Goal: Communication & Community: Answer question/provide support

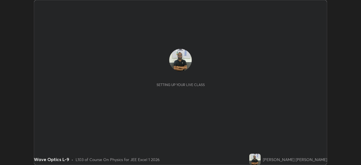
scroll to position [165, 361]
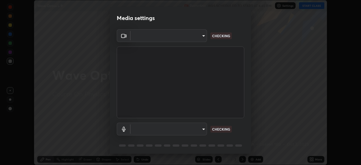
type input "ef407f58ae65e10c1af5a040b6eccf178273e27ca296938399710cc3d85b5032"
type input "communications"
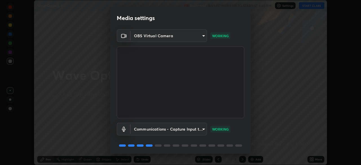
scroll to position [20, 0]
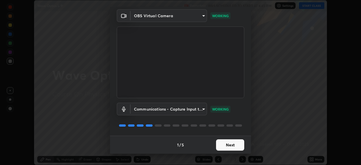
click at [228, 145] on button "Next" at bounding box center [230, 144] width 28 height 11
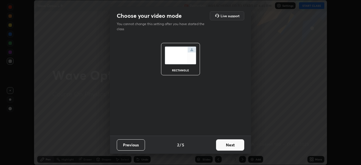
scroll to position [0, 0]
click at [229, 145] on button "Next" at bounding box center [230, 144] width 28 height 11
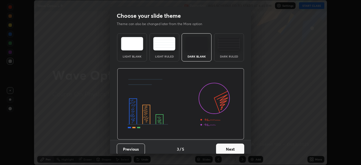
click at [230, 147] on button "Next" at bounding box center [230, 149] width 28 height 11
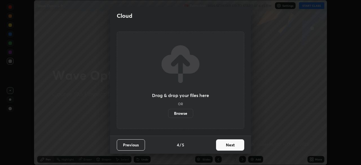
click at [231, 147] on button "Next" at bounding box center [230, 144] width 28 height 11
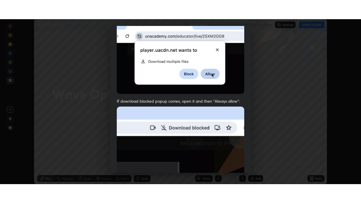
scroll to position [135, 0]
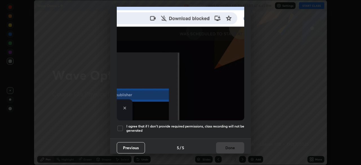
click at [122, 125] on div at bounding box center [120, 128] width 7 height 7
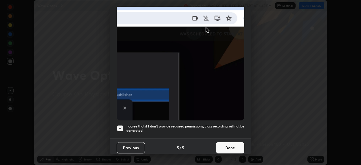
click at [227, 143] on button "Done" at bounding box center [230, 147] width 28 height 11
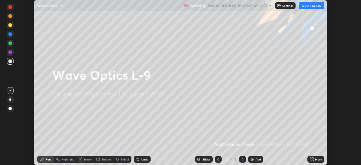
click at [313, 159] on icon at bounding box center [312, 158] width 1 height 1
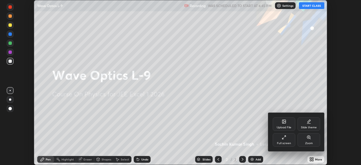
click at [286, 141] on div "Full screen" at bounding box center [284, 140] width 23 height 14
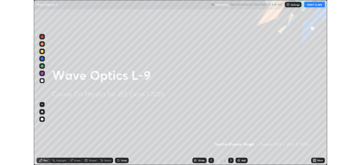
scroll to position [203, 361]
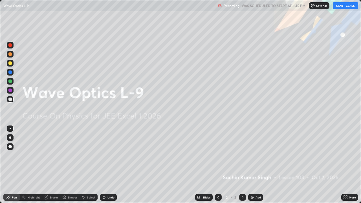
click at [339, 8] on button "START CLASS" at bounding box center [345, 5] width 25 height 7
click at [253, 165] on img at bounding box center [252, 197] width 5 height 5
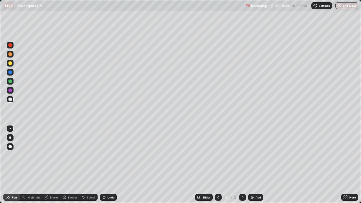
click at [252, 165] on img at bounding box center [252, 197] width 5 height 5
click at [217, 165] on icon at bounding box center [218, 197] width 5 height 5
click at [252, 165] on img at bounding box center [252, 197] width 5 height 5
click at [54, 165] on div "Eraser" at bounding box center [54, 197] width 8 height 3
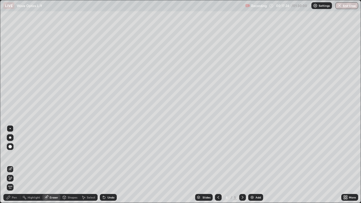
click at [31, 165] on div "Highlight" at bounding box center [34, 197] width 12 height 3
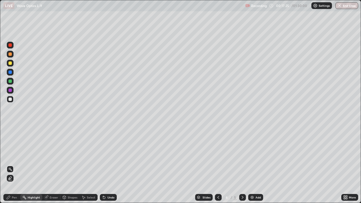
click at [16, 165] on div "Pen" at bounding box center [14, 197] width 5 height 3
click at [14, 165] on div "Pen" at bounding box center [14, 197] width 5 height 3
click at [10, 65] on div at bounding box center [10, 63] width 7 height 7
click at [252, 165] on img at bounding box center [252, 197] width 5 height 5
click at [51, 165] on div "Eraser" at bounding box center [54, 197] width 8 height 3
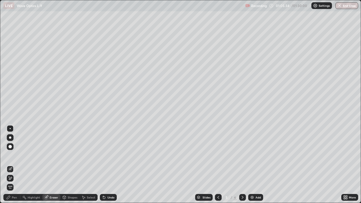
click at [16, 165] on div "Pen" at bounding box center [14, 197] width 5 height 3
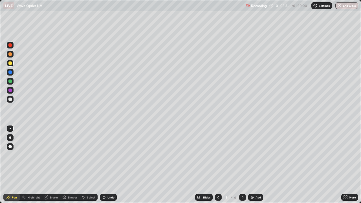
click at [70, 165] on div "Shapes" at bounding box center [73, 197] width 10 height 3
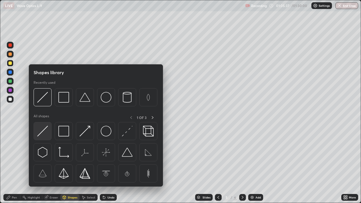
click at [42, 130] on img at bounding box center [42, 131] width 11 height 11
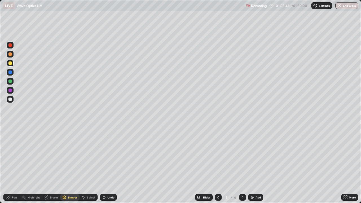
click at [68, 165] on div "Shapes" at bounding box center [73, 197] width 10 height 3
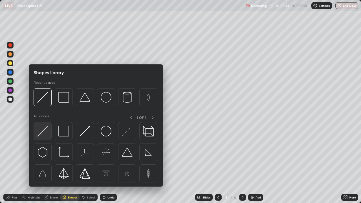
click at [41, 133] on img at bounding box center [42, 131] width 11 height 11
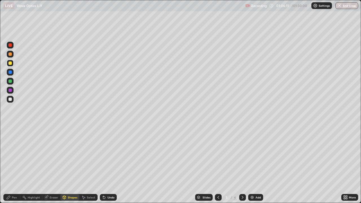
click at [16, 165] on div "Pen" at bounding box center [14, 197] width 5 height 3
click at [9, 102] on div at bounding box center [10, 99] width 7 height 7
click at [52, 165] on div "Eraser" at bounding box center [54, 197] width 8 height 3
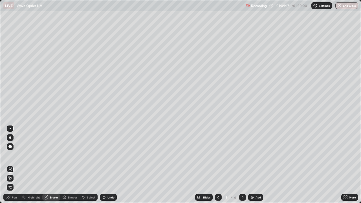
click at [15, 165] on div "Pen" at bounding box center [14, 197] width 5 height 3
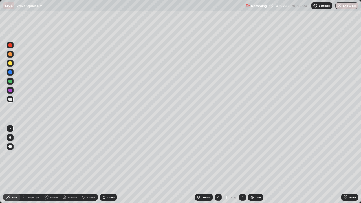
click at [52, 165] on div "Eraser" at bounding box center [54, 197] width 8 height 3
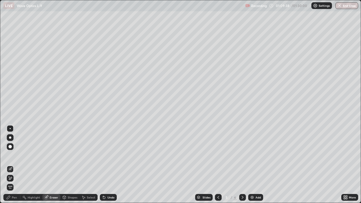
click at [15, 165] on div "Pen" at bounding box center [14, 197] width 5 height 3
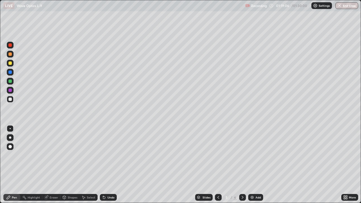
click at [243, 165] on icon at bounding box center [243, 197] width 5 height 5
click at [344, 5] on button "End Class" at bounding box center [347, 5] width 23 height 7
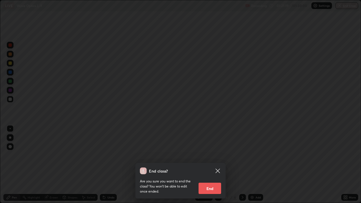
click at [213, 165] on button "End" at bounding box center [210, 188] width 23 height 11
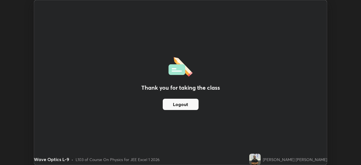
scroll to position [28069, 27873]
